Goal: Information Seeking & Learning: Learn about a topic

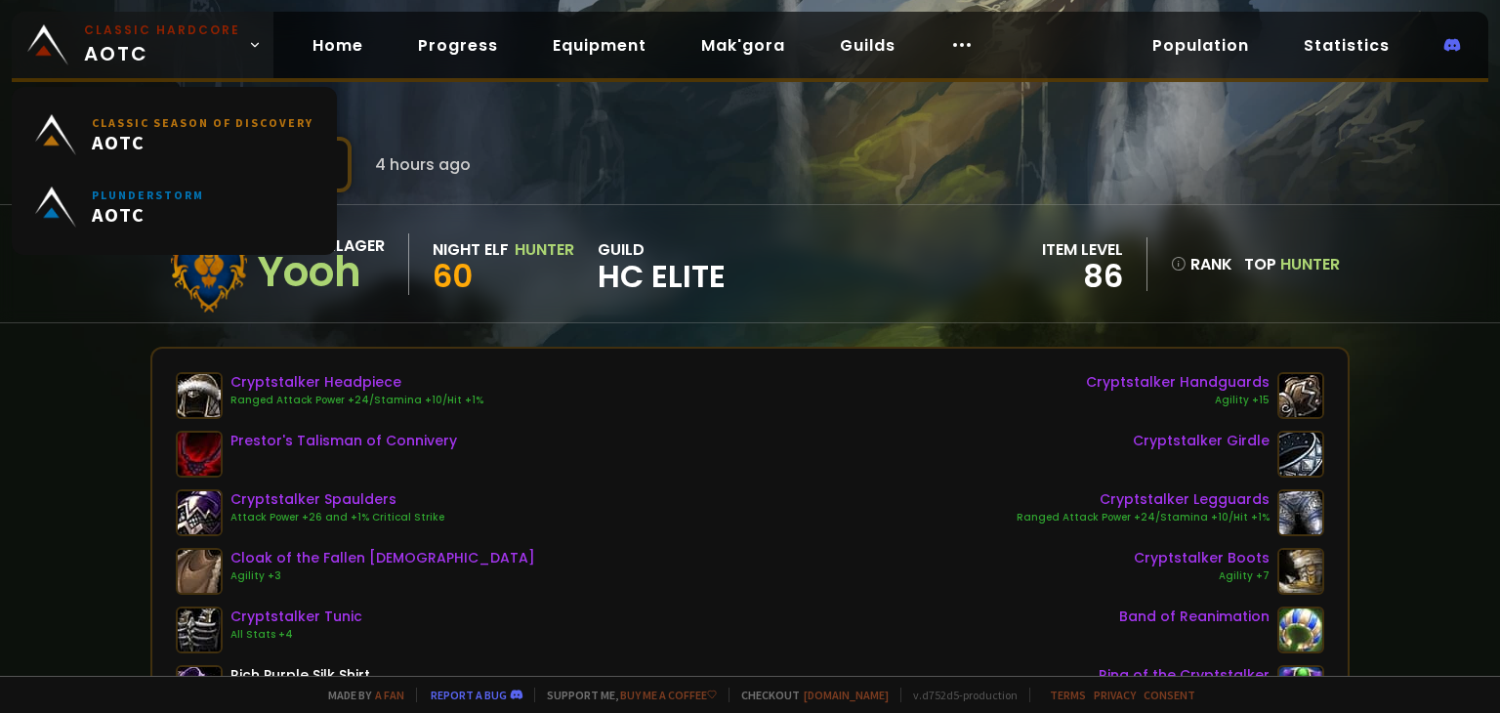
click at [155, 57] on span "Classic Hardcore AOTC" at bounding box center [162, 44] width 156 height 47
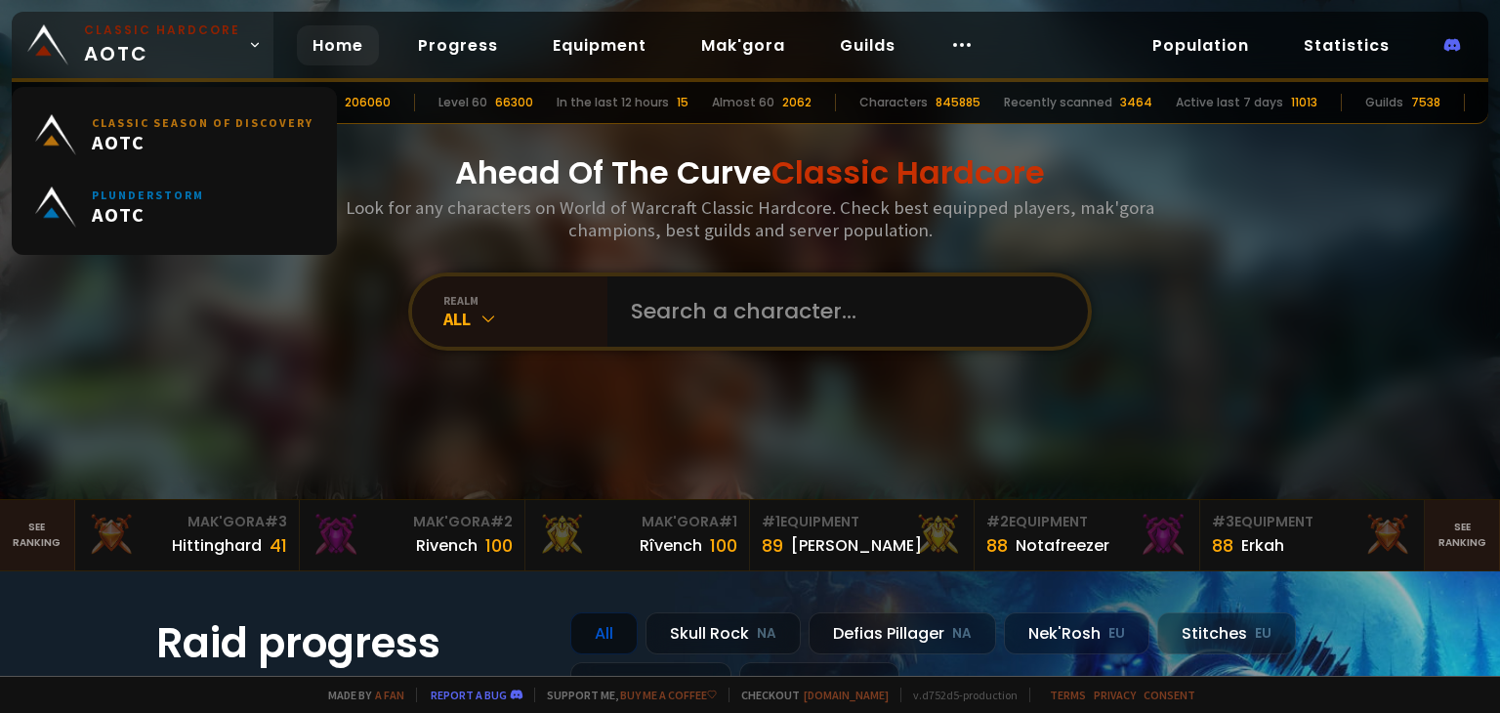
click at [155, 57] on span "Classic Hardcore AOTC" at bounding box center [162, 44] width 156 height 47
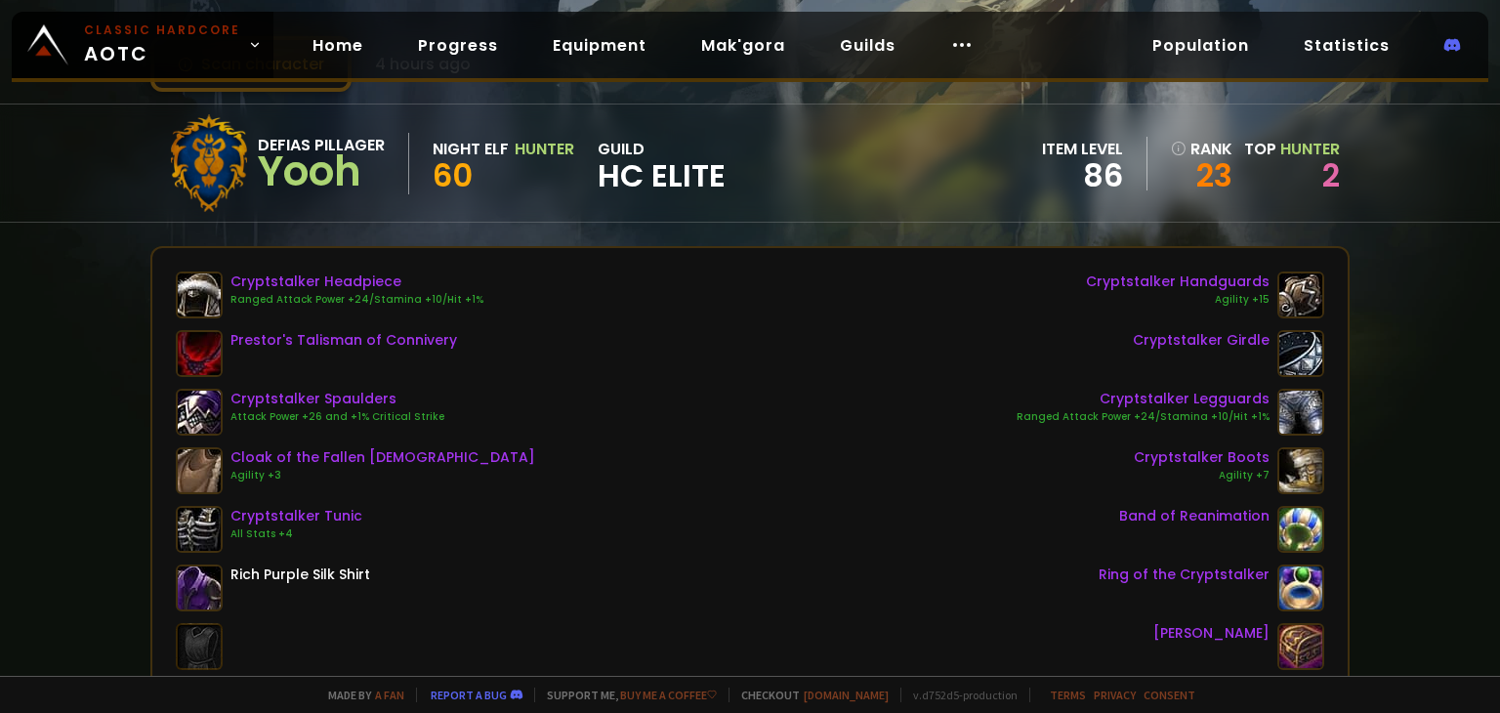
scroll to position [98, 0]
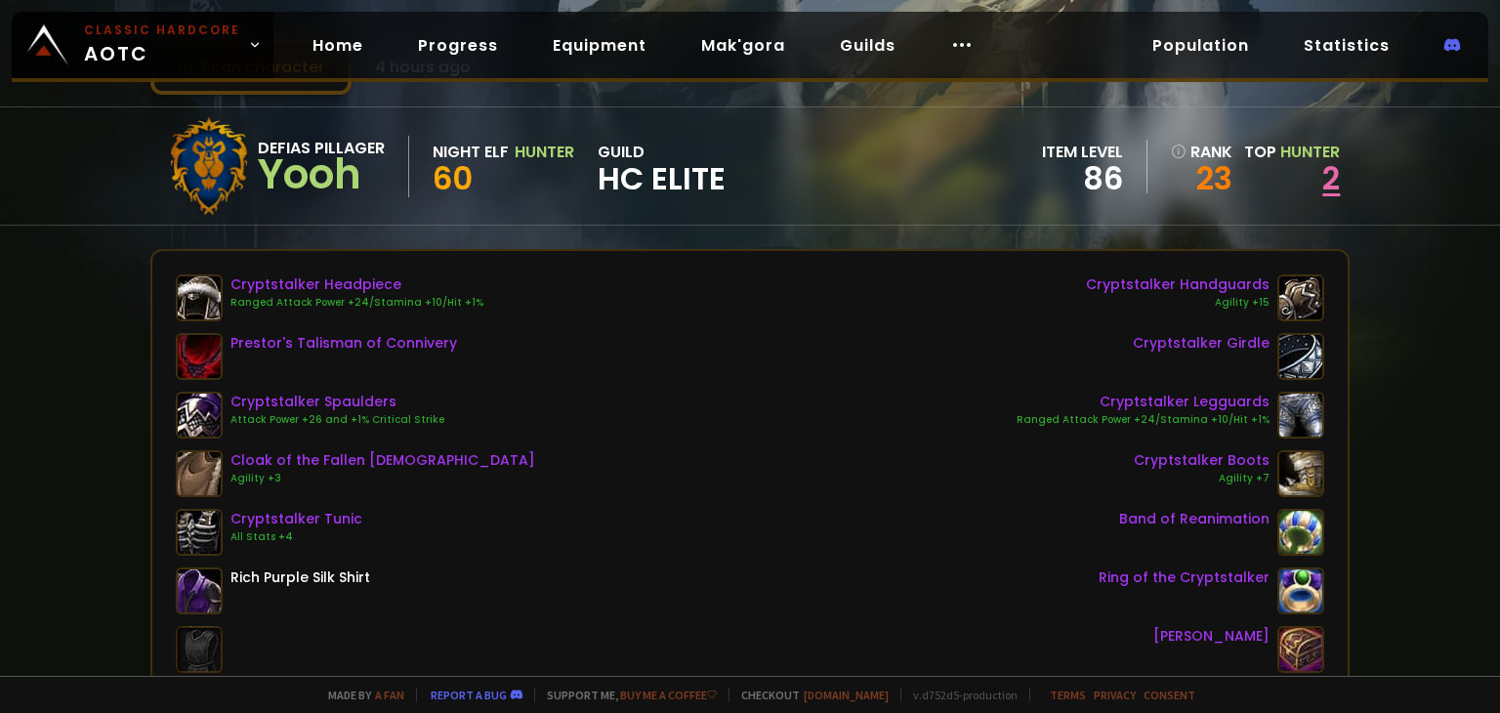
click at [1322, 176] on link "2" at bounding box center [1331, 178] width 18 height 44
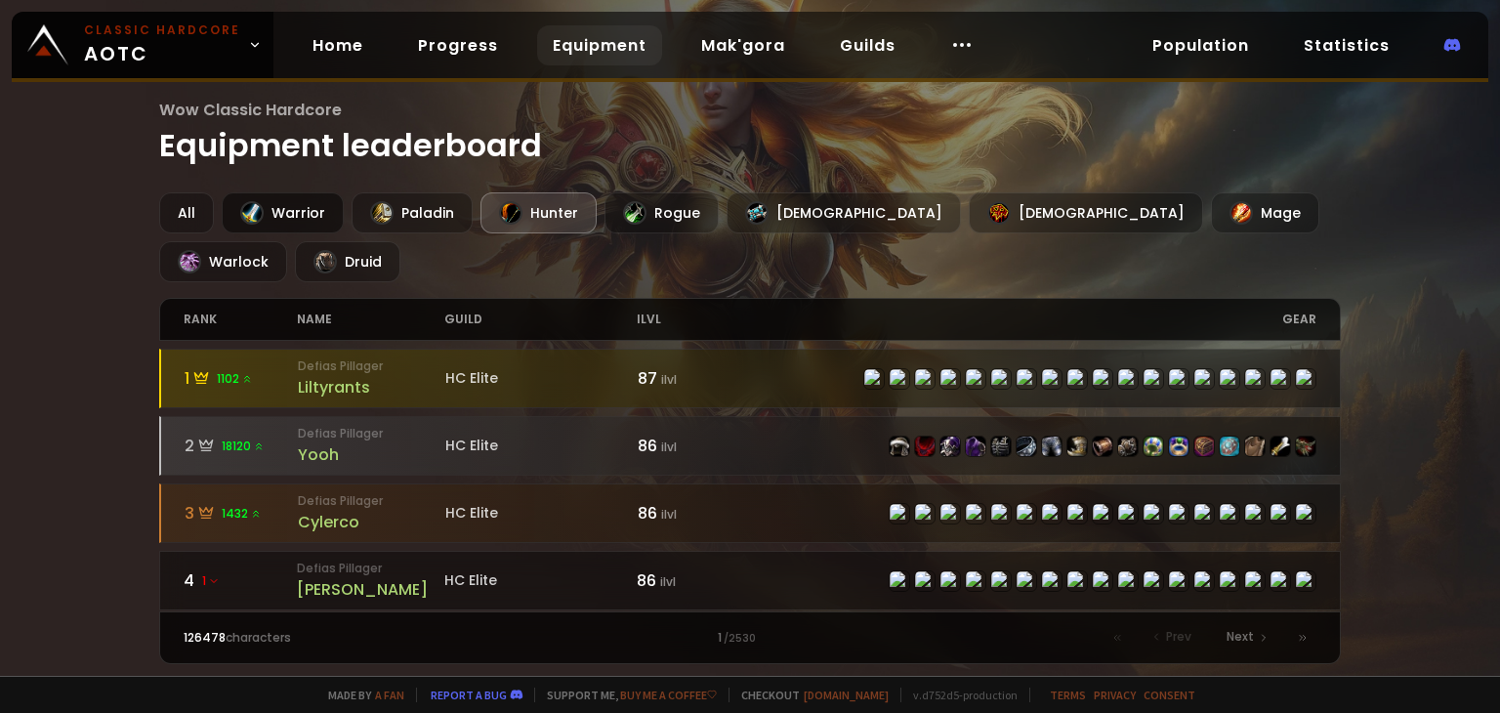
click at [308, 212] on div "Warrior" at bounding box center [283, 212] width 122 height 41
